Goal: Navigation & Orientation: Find specific page/section

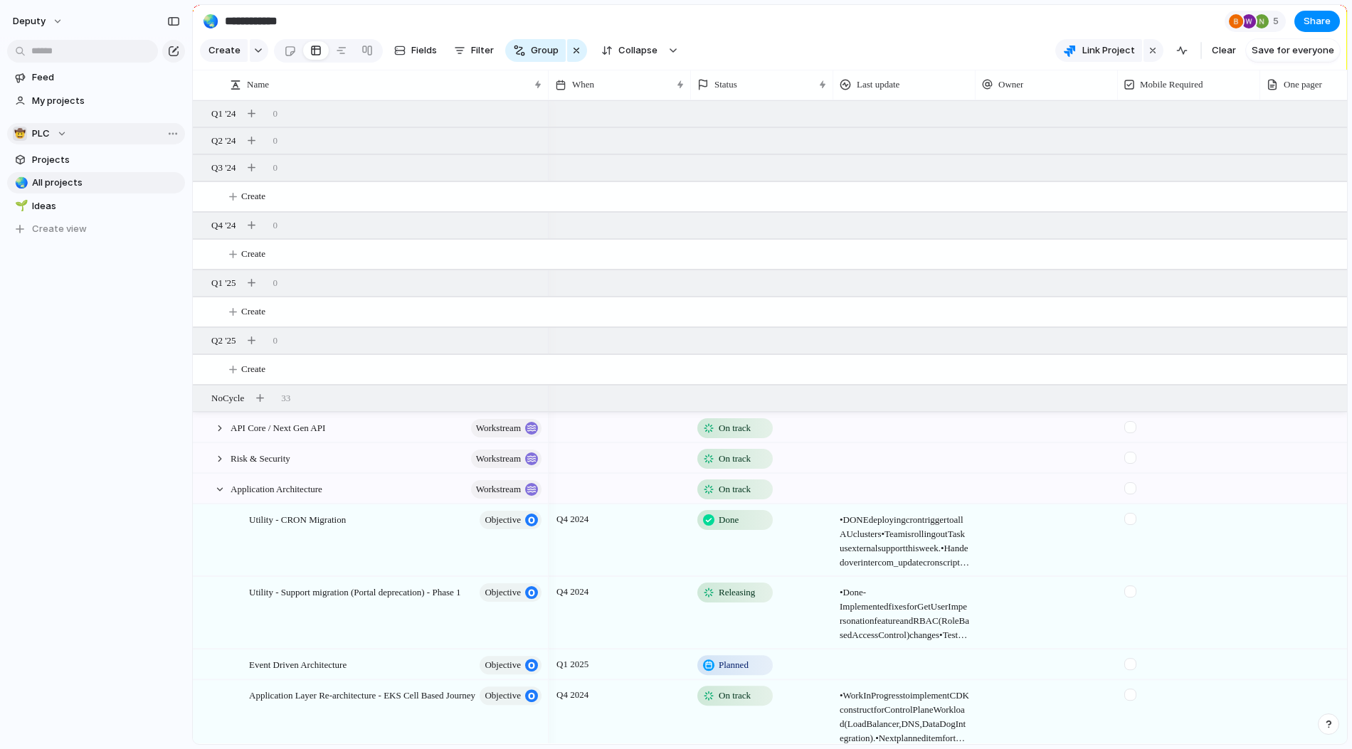
click at [50, 134] on div "🤠 PLC" at bounding box center [40, 134] width 54 height 14
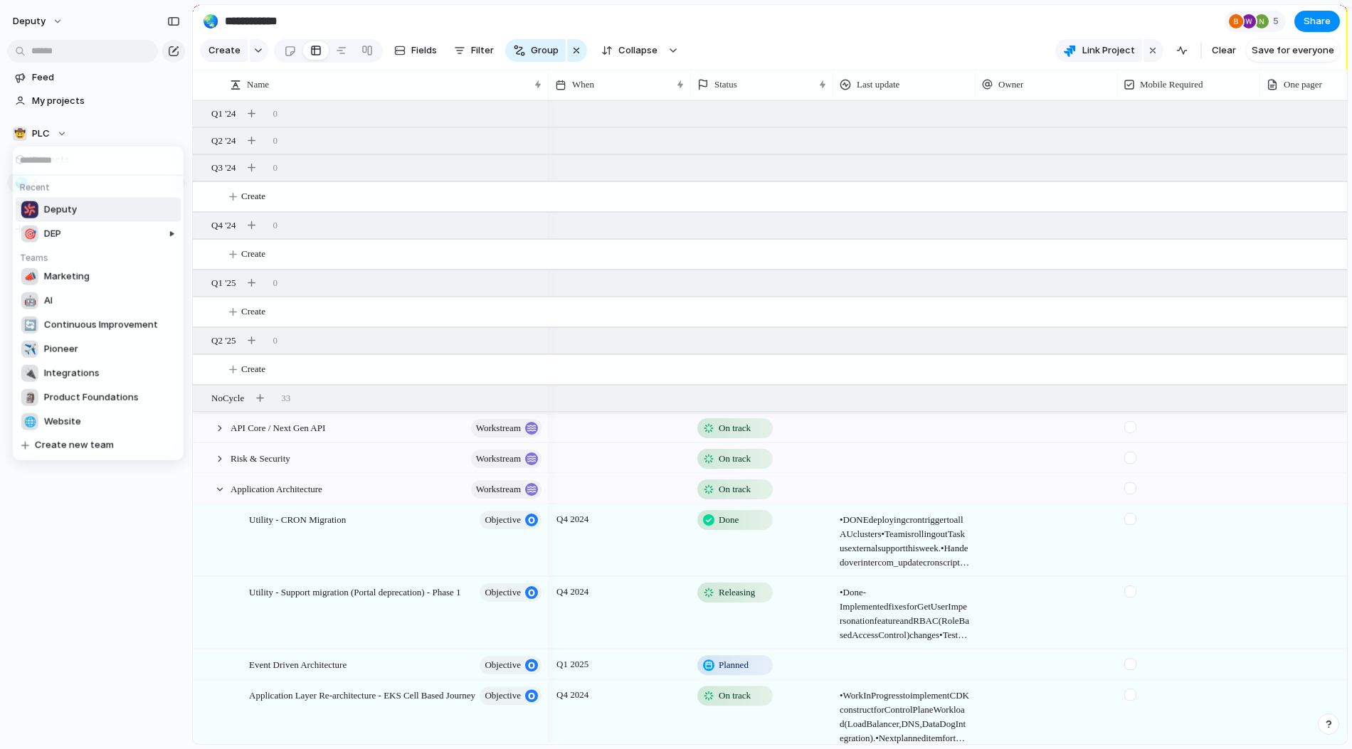
click at [32, 137] on div "Recent Deputy 🎯 DEP Teams 📣 Marketing 🤖 AI 🔄 Continuous Improvement ✈️ Pioneer …" at bounding box center [676, 374] width 1352 height 749
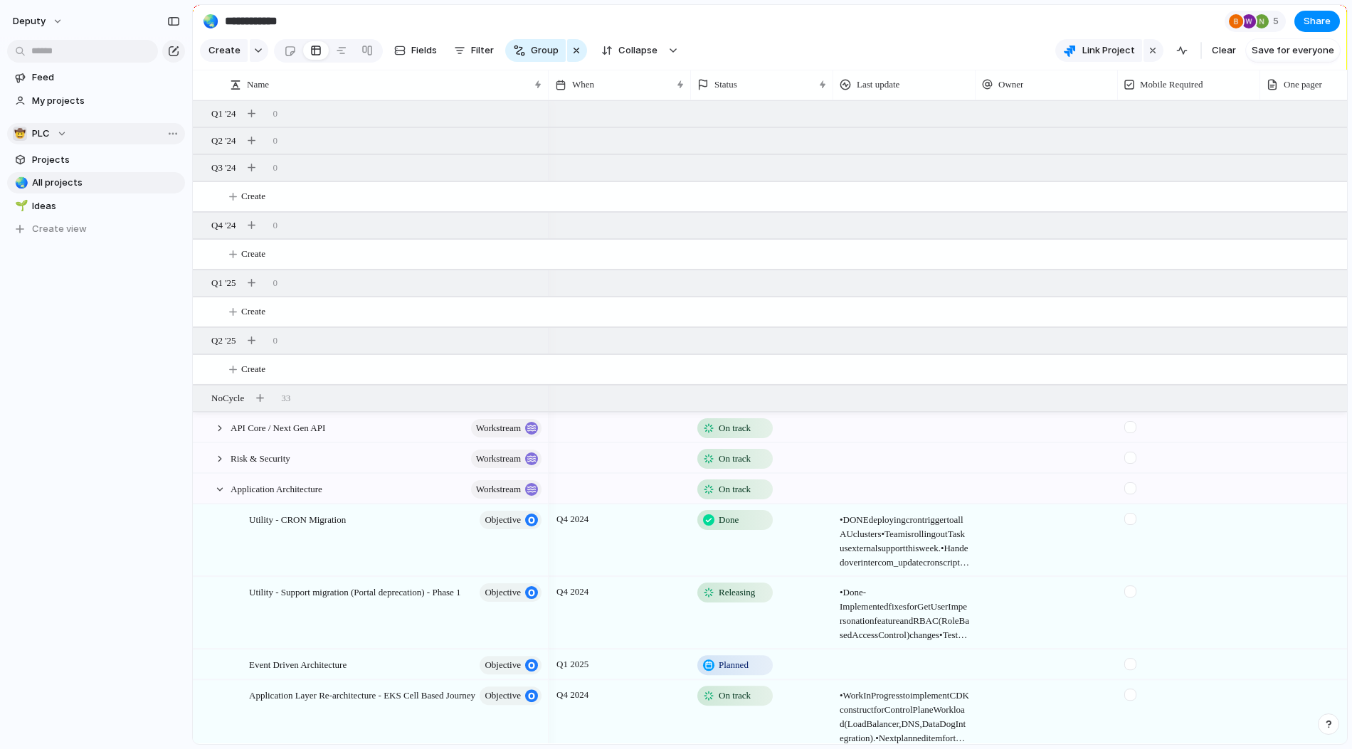
click at [33, 128] on span "PLC" at bounding box center [41, 134] width 18 height 14
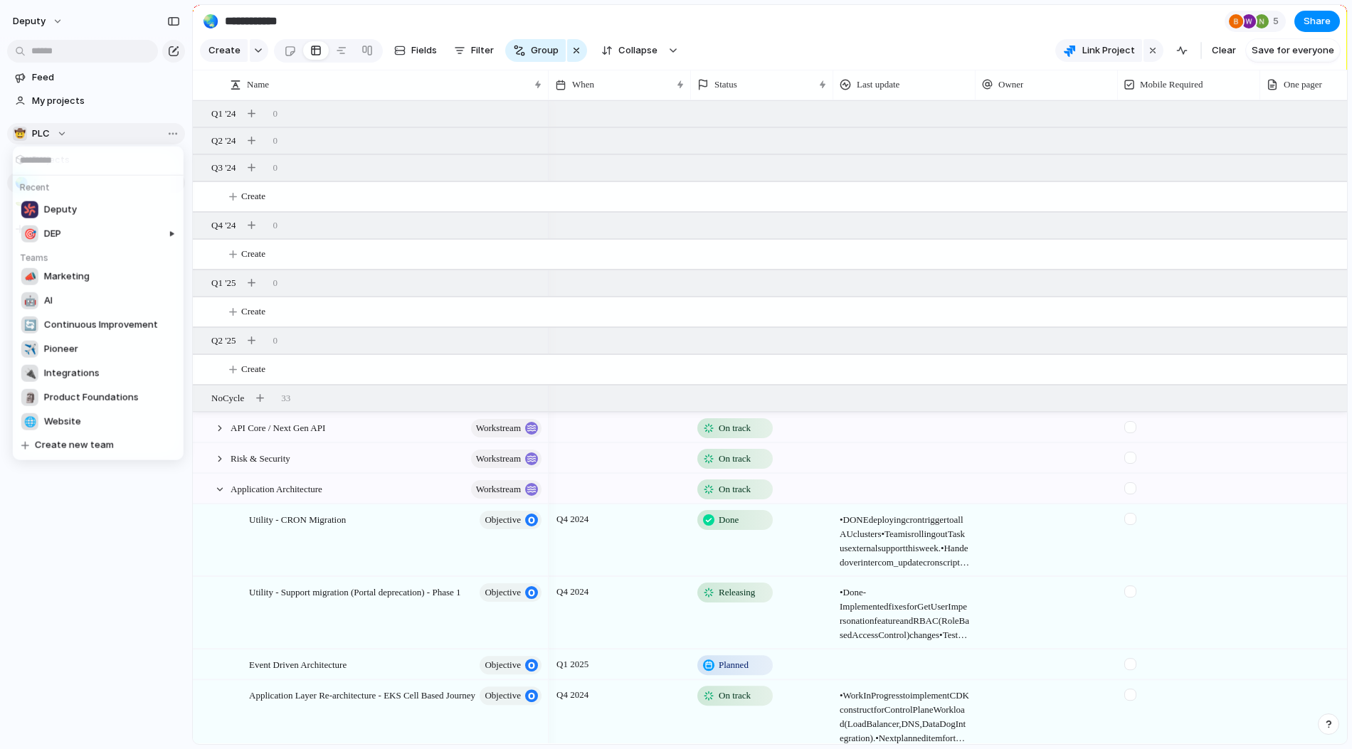
click at [33, 128] on div "Recent Deputy 🎯 DEP Teams 📣 Marketing 🤖 AI 🔄 Continuous Improvement ✈️ Pioneer …" at bounding box center [676, 374] width 1352 height 749
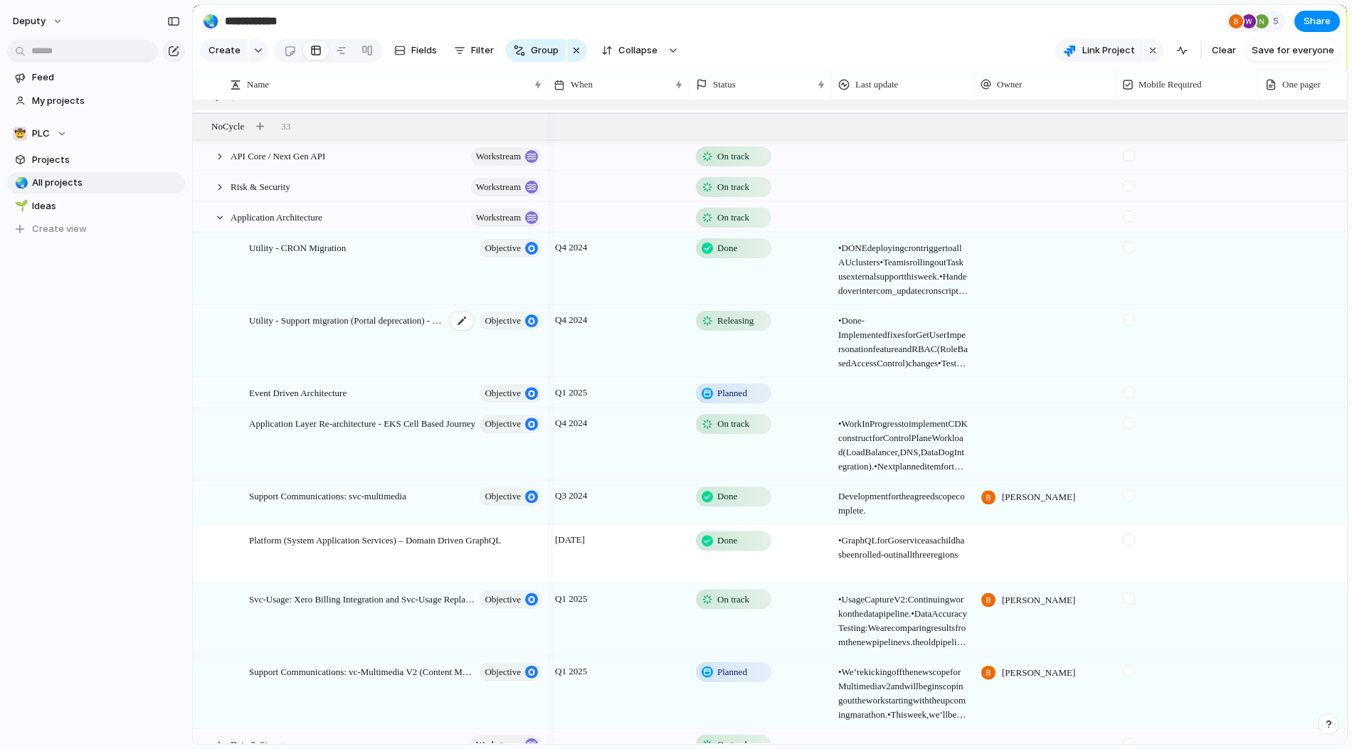
scroll to position [275, 0]
click at [216, 148] on div at bounding box center [219, 153] width 13 height 13
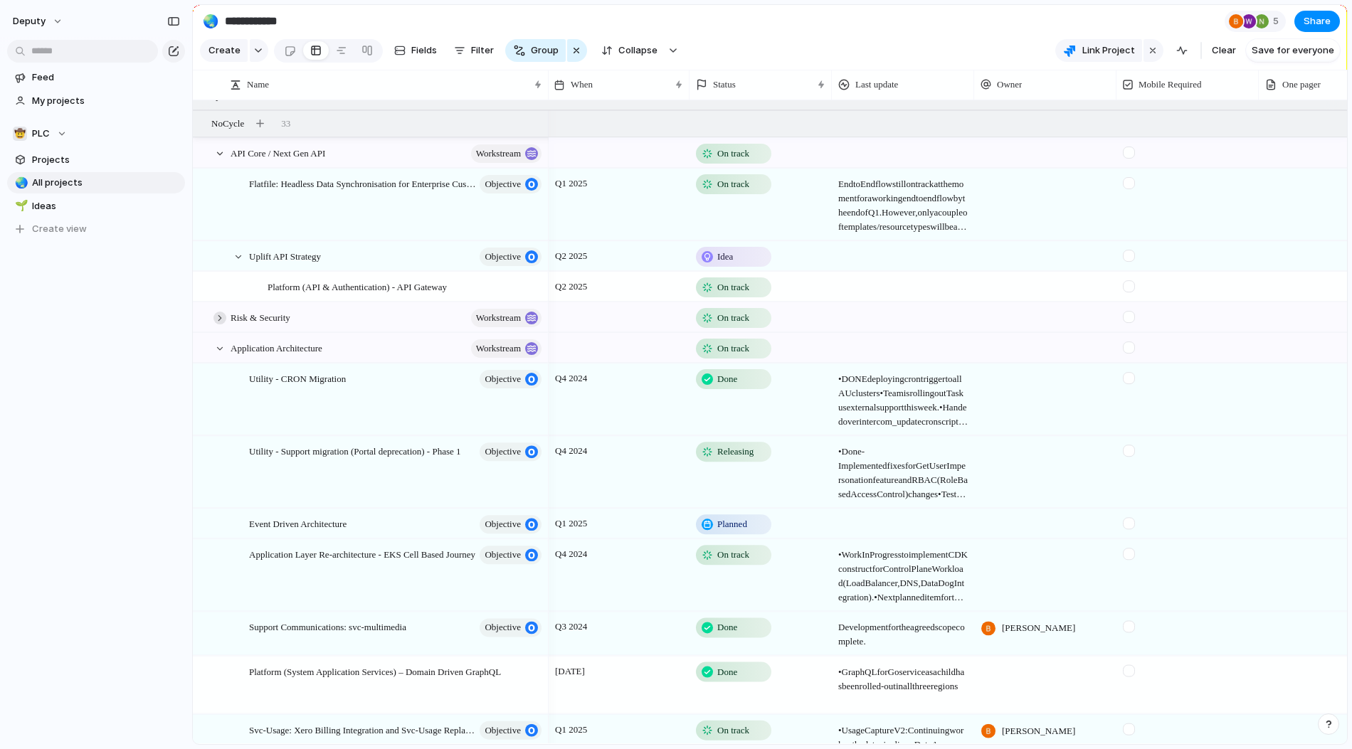
click at [218, 317] on div at bounding box center [219, 318] width 13 height 13
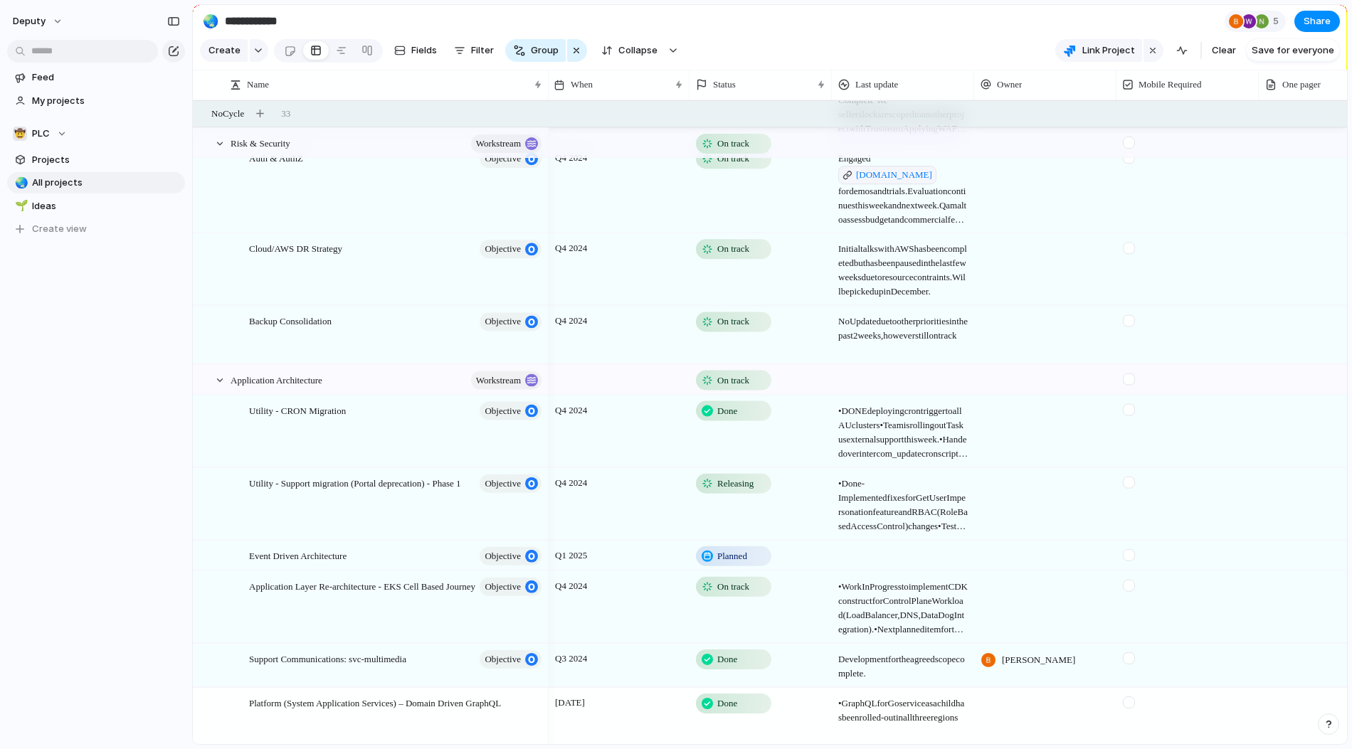
scroll to position [0, 0]
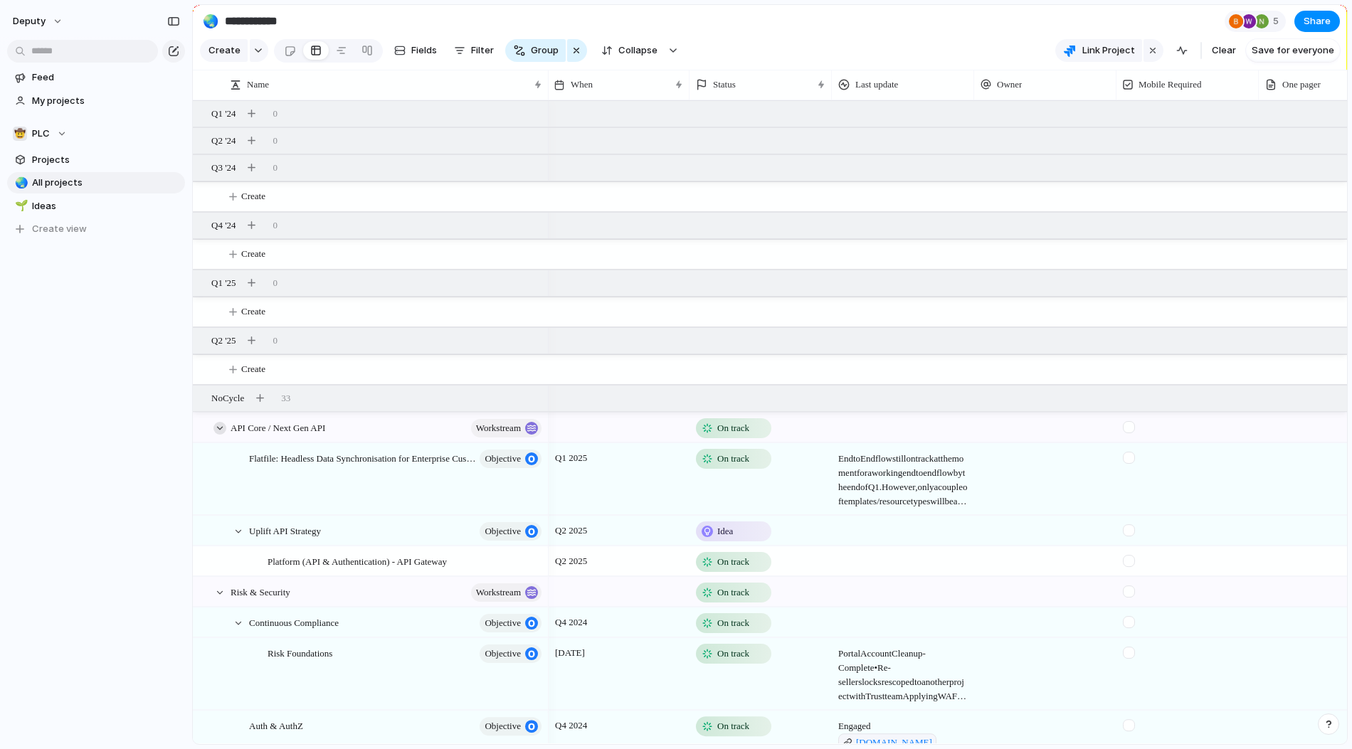
click at [221, 425] on div at bounding box center [219, 428] width 13 height 13
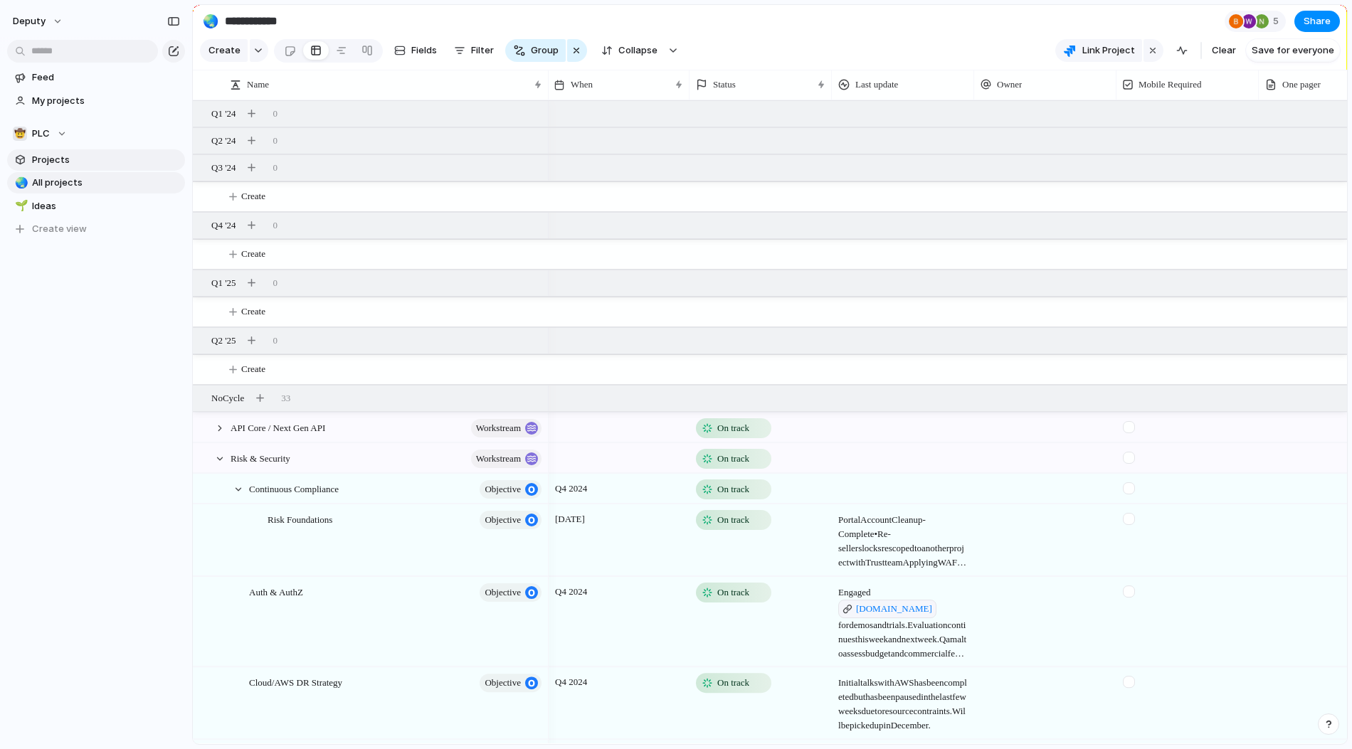
click at [41, 154] on span "Projects" at bounding box center [106, 160] width 148 height 14
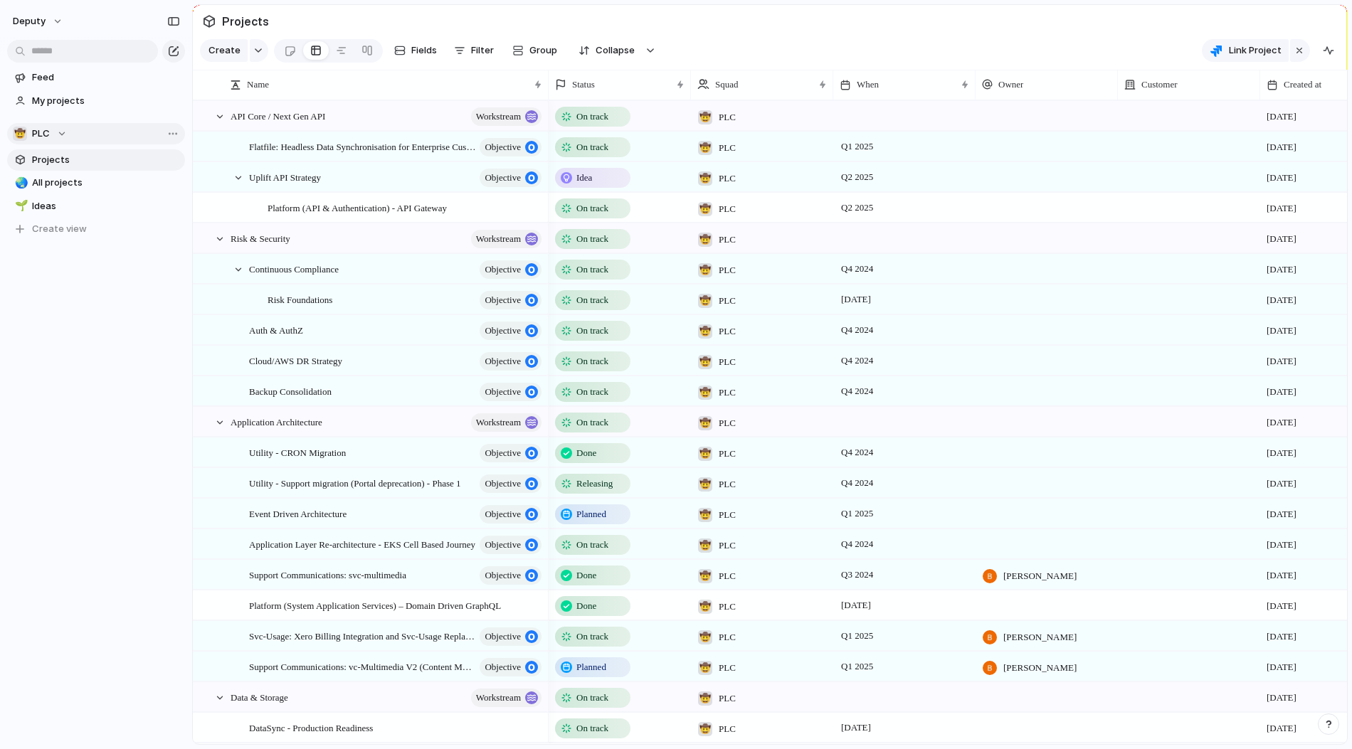
click at [59, 127] on div "🤠 PLC" at bounding box center [40, 134] width 54 height 14
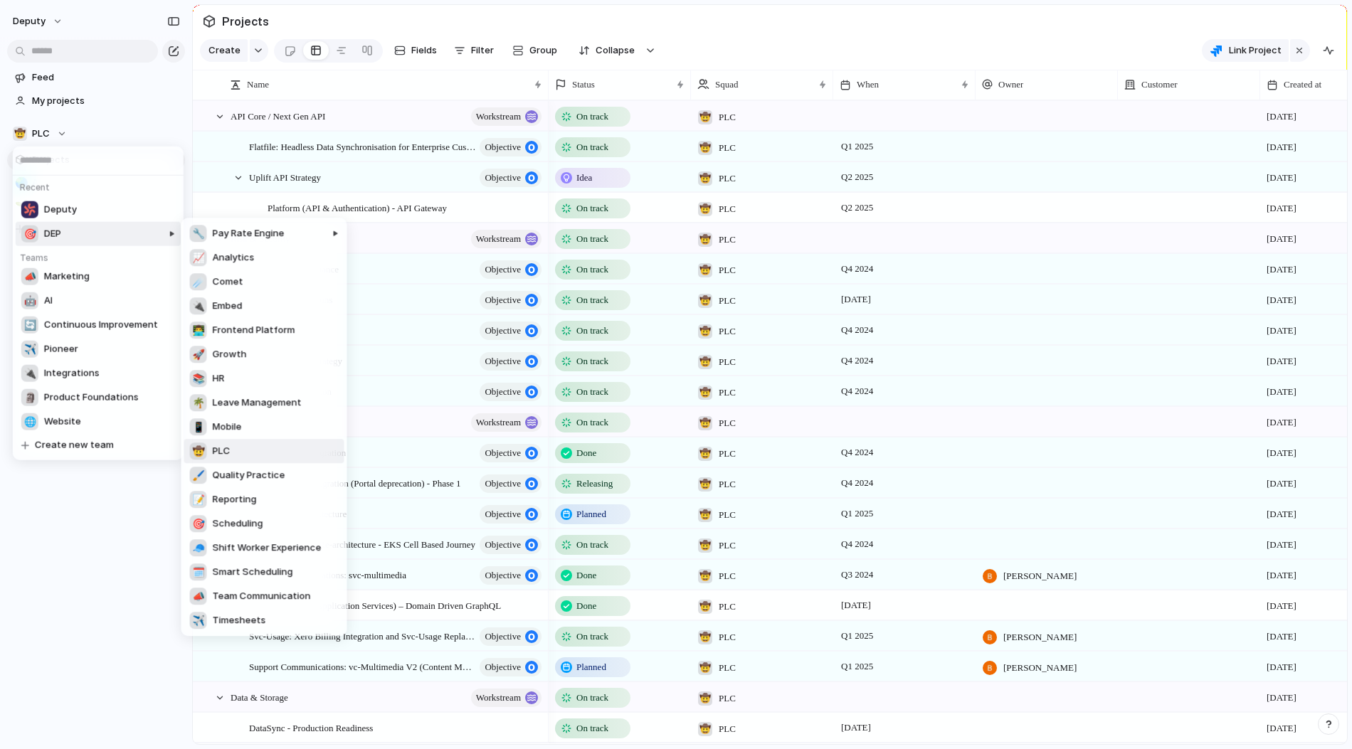
click at [51, 238] on div at bounding box center [116, 427] width 130 height 418
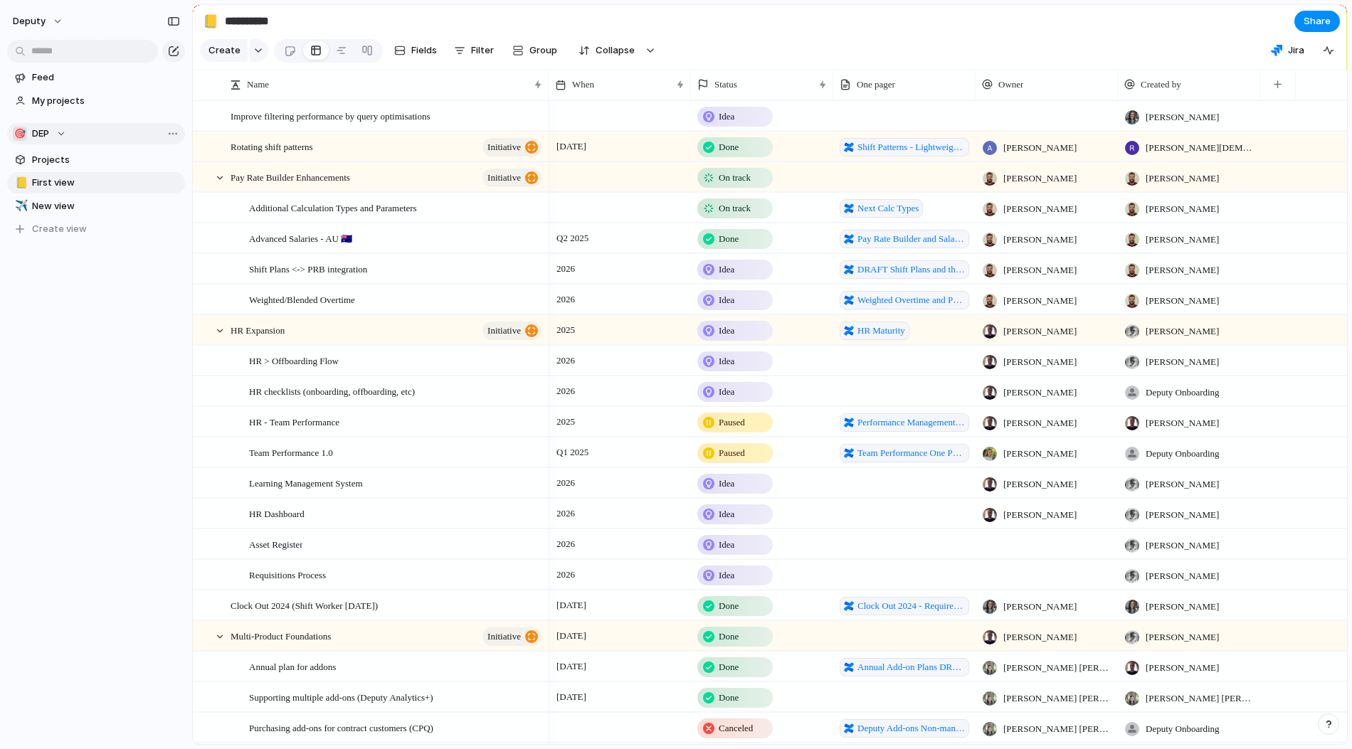
click at [58, 132] on div "🎯 DEP" at bounding box center [39, 134] width 53 height 14
click at [540, 11] on div "Recent 🤠 PLC Deputy Teams 📣 Marketing 🤖 AI 🔄 Continuous Improvement ✈️ Pioneer …" at bounding box center [676, 374] width 1352 height 749
click at [53, 130] on div "🎯 DEP" at bounding box center [39, 134] width 53 height 14
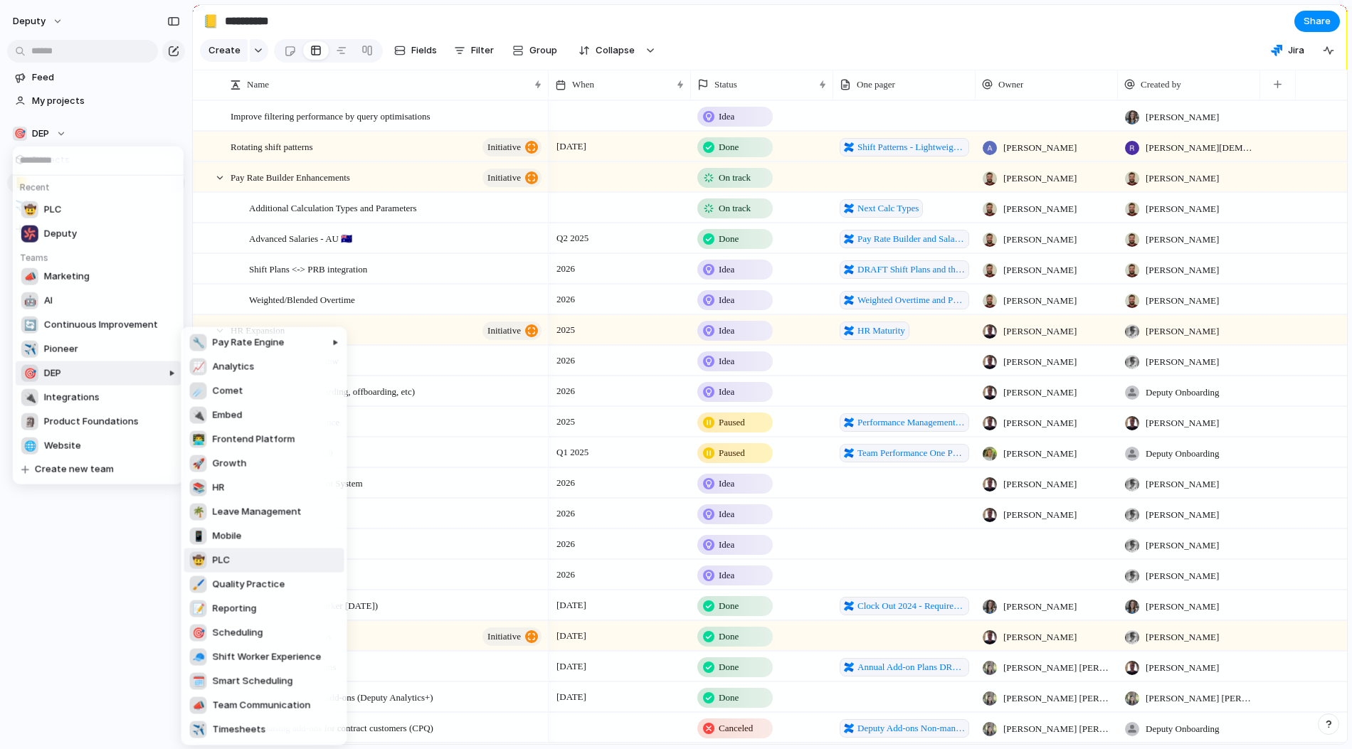
click at [64, 571] on div at bounding box center [122, 536] width 117 height 418
